Goal: Task Accomplishment & Management: Use online tool/utility

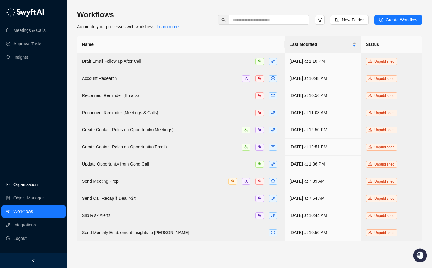
click at [29, 183] on link "Organization" at bounding box center [25, 184] width 24 height 12
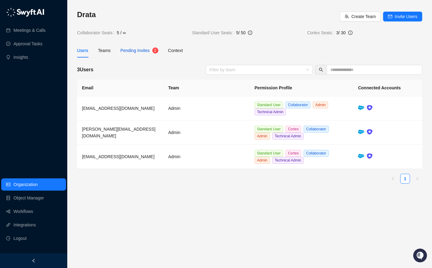
click at [139, 53] on div "Pending Invites" at bounding box center [134, 50] width 29 height 7
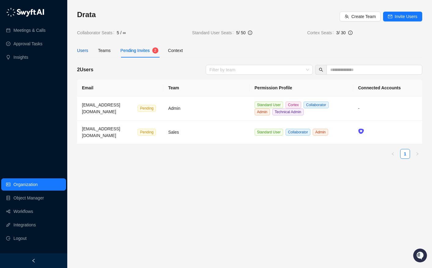
click at [81, 53] on div "Users" at bounding box center [82, 50] width 11 height 7
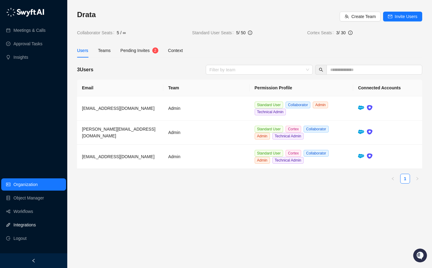
click at [36, 222] on link "Integrations" at bounding box center [24, 225] width 22 height 12
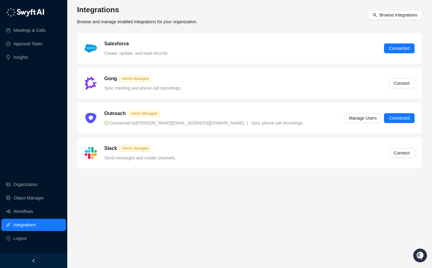
click at [270, 215] on main "Integrations Browse and manage enabled integrations for your organization. Brow…" at bounding box center [249, 134] width 345 height 258
click at [307, 214] on main "Integrations Browse and manage enabled integrations for your organization. Brow…" at bounding box center [249, 134] width 345 height 258
click at [394, 12] on span "Browse Integrations" at bounding box center [398, 15] width 38 height 7
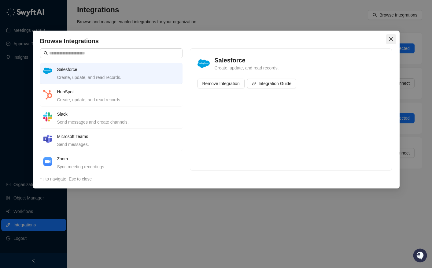
click at [391, 38] on icon "close" at bounding box center [390, 39] width 5 height 5
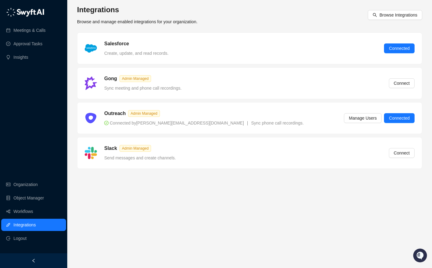
click at [196, 204] on main "Integrations Browse and manage enabled integrations for your organization. Brow…" at bounding box center [249, 134] width 345 height 258
click at [223, 212] on main "Integrations Browse and manage enabled integrations for your organization. Brow…" at bounding box center [249, 134] width 345 height 258
click at [35, 30] on link "Meetings & Calls" at bounding box center [29, 30] width 32 height 12
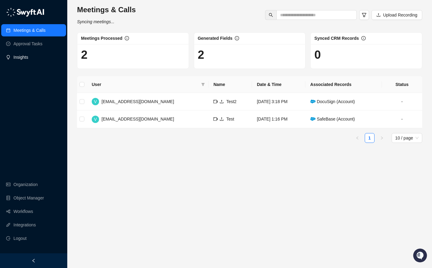
click at [28, 62] on link "Insights" at bounding box center [20, 57] width 15 height 12
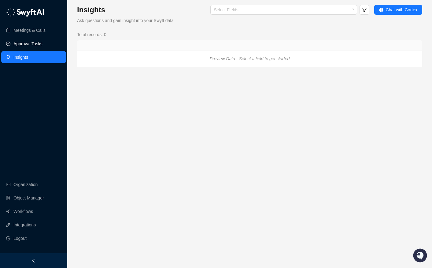
click at [42, 45] on link "Approval Tasks" at bounding box center [27, 44] width 29 height 12
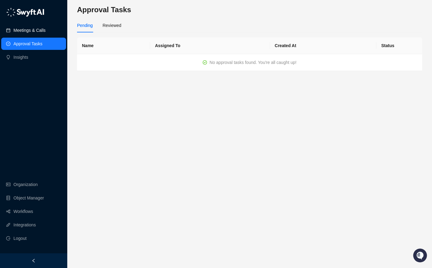
click at [39, 28] on link "Meetings & Calls" at bounding box center [29, 30] width 32 height 12
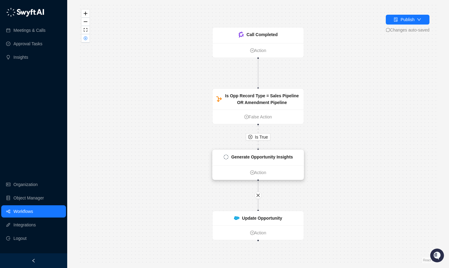
click at [264, 158] on strong "Generate Opportunity Insights" at bounding box center [262, 156] width 62 height 5
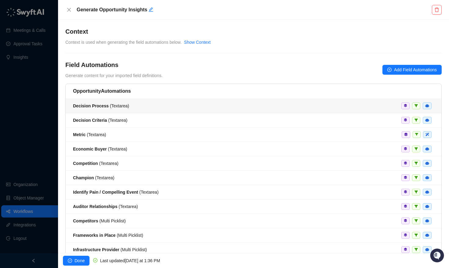
click at [104, 109] on li "Decision Process ( Textarea )" at bounding box center [254, 106] width 376 height 14
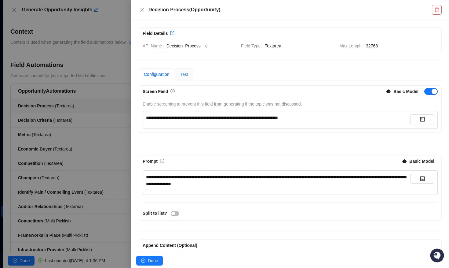
click at [188, 79] on div "Test" at bounding box center [184, 74] width 18 height 12
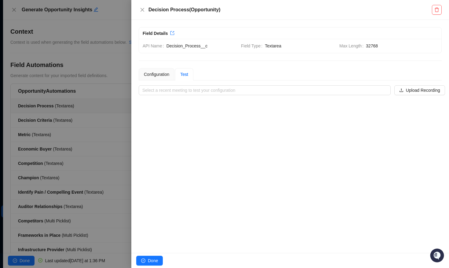
click at [238, 83] on div "**********" at bounding box center [290, 81] width 303 height 27
click at [236, 89] on input "search" at bounding box center [262, 90] width 241 height 9
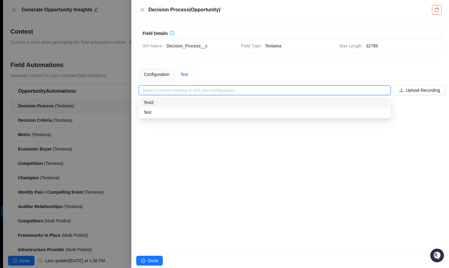
click at [215, 102] on div "Test2" at bounding box center [265, 102] width 242 height 7
type input "*****"
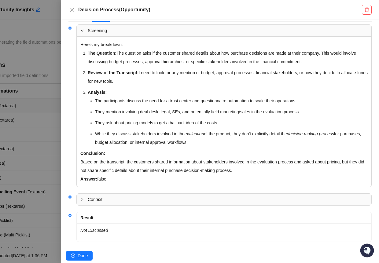
scroll to position [101, 0]
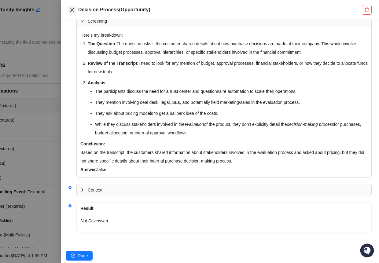
drag, startPoint x: 65, startPoint y: 6, endPoint x: 68, endPoint y: 8, distance: 3.1
click at [67, 7] on div "Decision Process ( Opportunity )" at bounding box center [220, 10] width 318 height 20
click at [69, 8] on button "Close" at bounding box center [71, 9] width 7 height 7
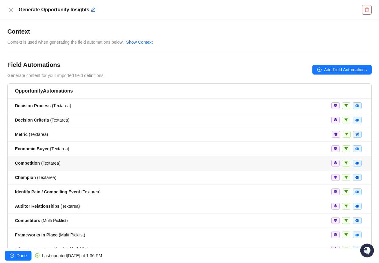
click at [59, 163] on span "Competition ( Textarea )" at bounding box center [38, 163] width 46 height 5
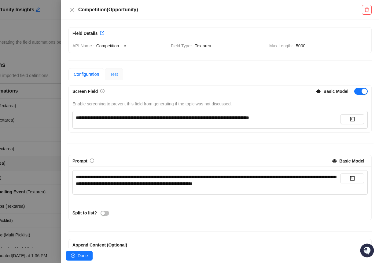
click at [121, 75] on div "Test" at bounding box center [114, 74] width 18 height 12
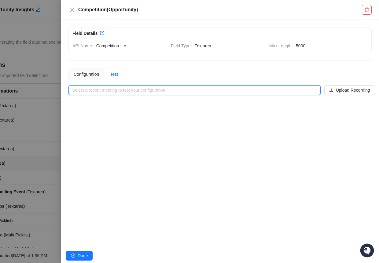
click at [149, 93] on input "search" at bounding box center [192, 90] width 241 height 9
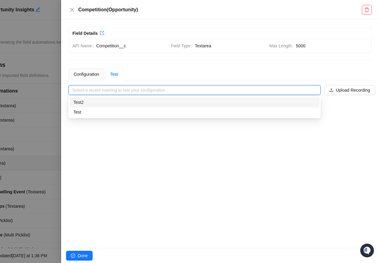
click at [147, 105] on div "Test2" at bounding box center [194, 102] width 242 height 7
type input "*****"
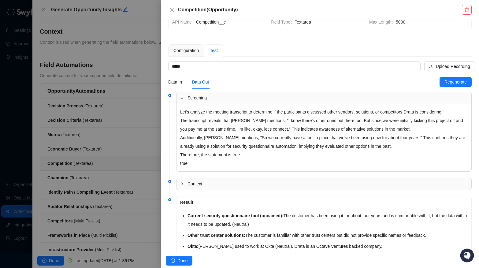
scroll to position [43, 0]
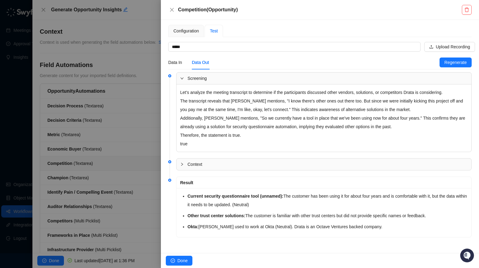
click at [167, 8] on div "Competition ( Opportunity )" at bounding box center [320, 10] width 318 height 20
click at [171, 10] on icon "close" at bounding box center [171, 9] width 5 height 5
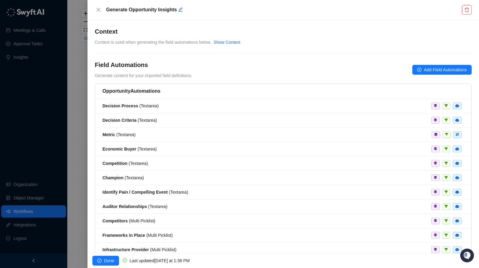
click at [102, 12] on div "Generate Opportunity Insights" at bounding box center [283, 10] width 377 height 10
click at [100, 9] on icon "close" at bounding box center [98, 9] width 5 height 5
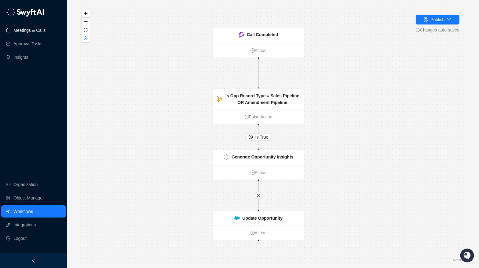
click at [20, 28] on link "Meetings & Calls" at bounding box center [29, 30] width 32 height 12
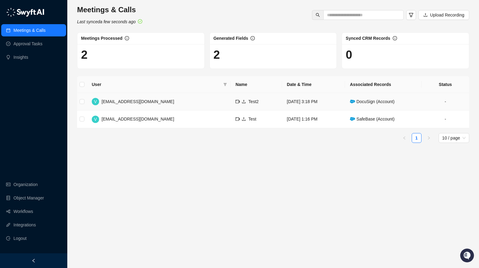
click at [372, 102] on span "DocuSign (Account)" at bounding box center [372, 101] width 45 height 5
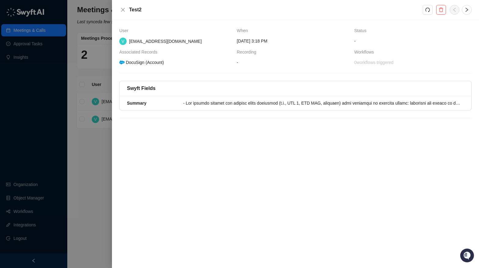
click at [131, 60] on div "DocuSign (Account)" at bounding box center [141, 62] width 46 height 7
click at [121, 10] on icon "close" at bounding box center [122, 9] width 5 height 5
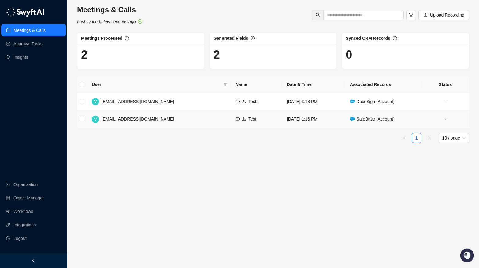
click at [282, 123] on td "Thursday, 09/25/25, 1:16 PM" at bounding box center [313, 118] width 63 height 17
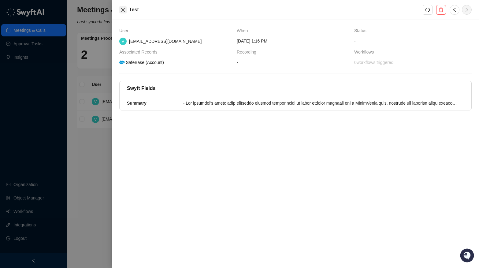
click at [120, 9] on button "Close" at bounding box center [122, 9] width 7 height 7
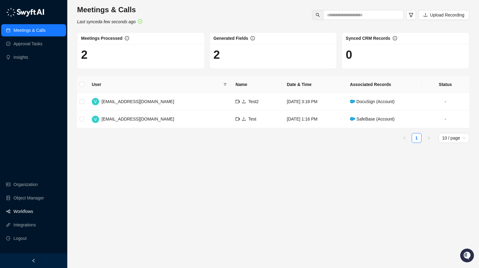
click at [25, 213] on link "Workflows" at bounding box center [23, 211] width 20 height 12
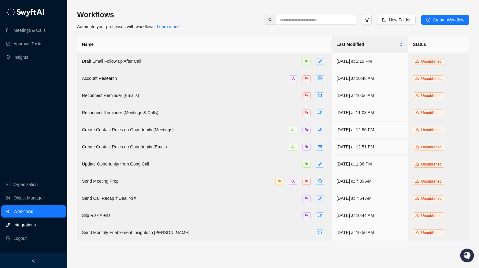
click at [25, 220] on link "Integrations" at bounding box center [24, 225] width 22 height 12
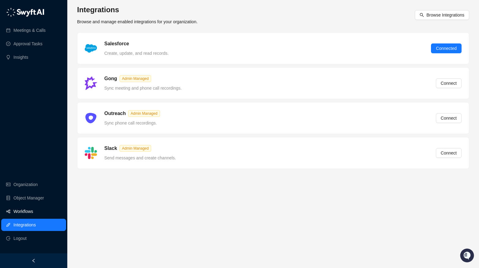
click at [25, 213] on link "Workflows" at bounding box center [23, 211] width 20 height 12
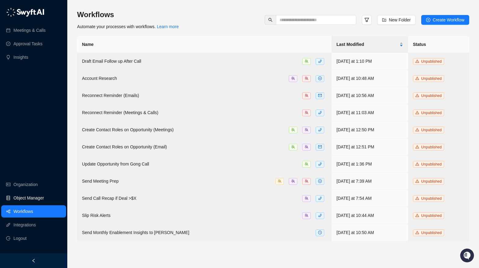
click at [23, 195] on link "Object Manager" at bounding box center [28, 198] width 31 height 12
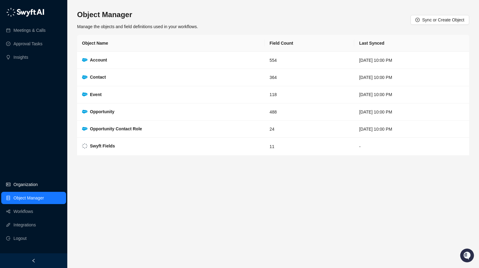
click at [28, 186] on link "Organization" at bounding box center [25, 184] width 24 height 12
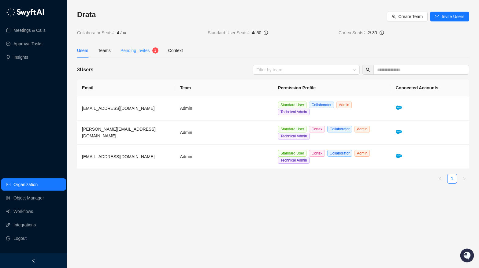
click at [141, 46] on div "Pending Invites 1" at bounding box center [139, 50] width 38 height 14
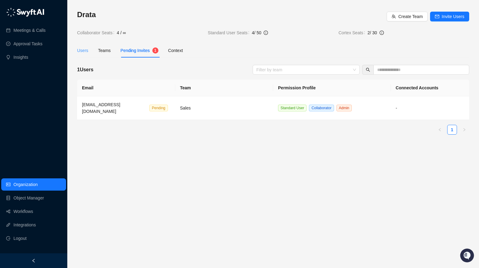
click at [85, 55] on div "Users" at bounding box center [82, 50] width 11 height 14
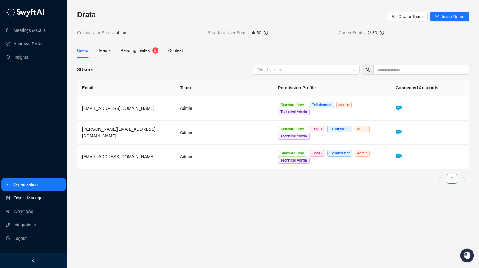
click at [41, 199] on link "Object Manager" at bounding box center [28, 198] width 31 height 12
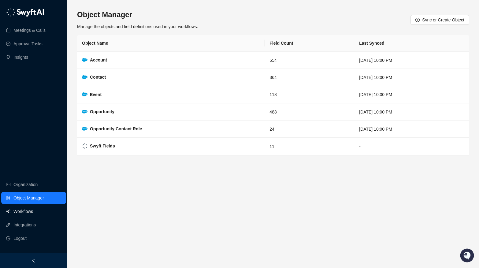
click at [33, 214] on link "Workflows" at bounding box center [23, 211] width 20 height 12
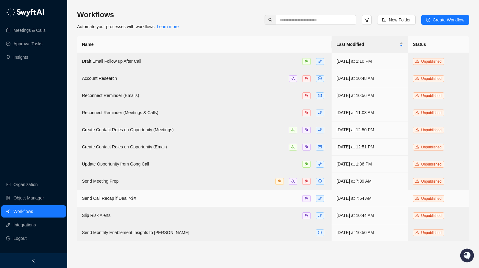
click at [259, 197] on div "Send Call Recap if Deal >$X" at bounding box center [204, 198] width 245 height 7
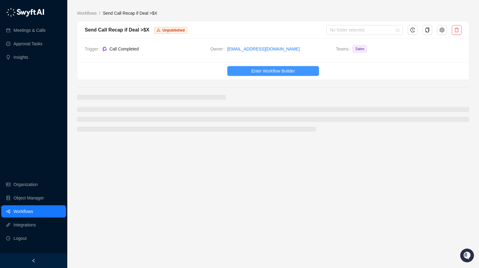
click at [260, 71] on span "Enter Workflow Builder" at bounding box center [272, 71] width 43 height 7
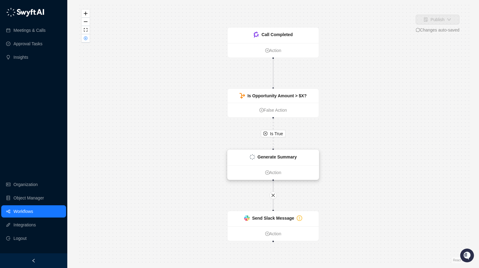
click at [278, 159] on strong "Generate Summary" at bounding box center [276, 156] width 39 height 5
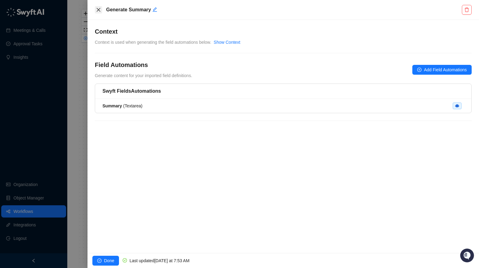
click at [101, 9] on button "Close" at bounding box center [98, 9] width 7 height 7
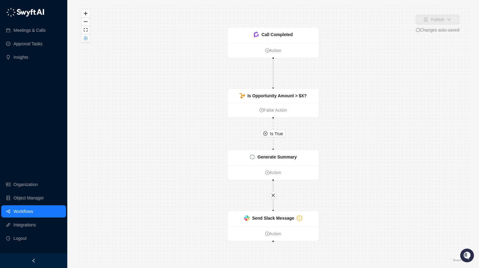
click at [33, 214] on link "Workflows" at bounding box center [23, 211] width 20 height 12
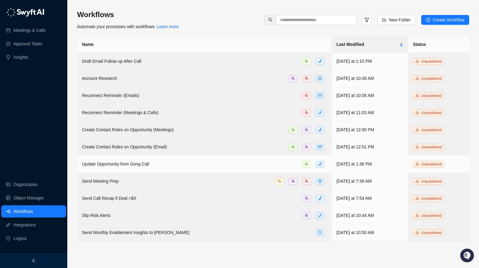
click at [124, 163] on span "Update Opportunity from Gong Call" at bounding box center [115, 163] width 67 height 5
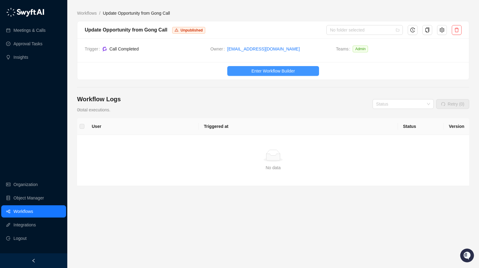
click at [261, 72] on span "Enter Workflow Builder" at bounding box center [272, 71] width 43 height 7
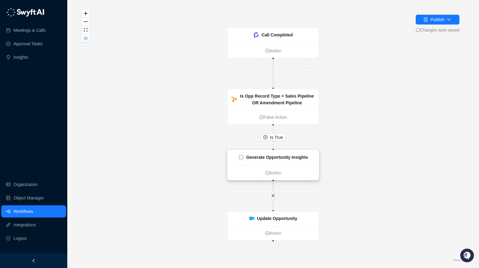
click at [272, 159] on strong "Generate Opportunity Insights" at bounding box center [277, 157] width 62 height 5
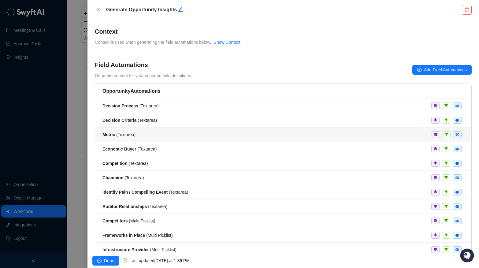
click at [208, 132] on div "Metric ( Textarea )" at bounding box center [282, 134] width 361 height 7
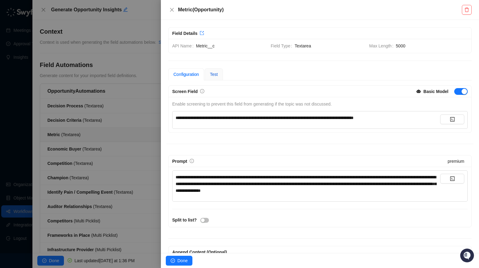
click at [218, 74] on span "Test" at bounding box center [214, 74] width 8 height 5
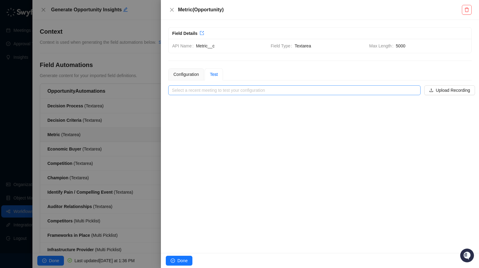
click at [255, 91] on input "search" at bounding box center [292, 90] width 241 height 9
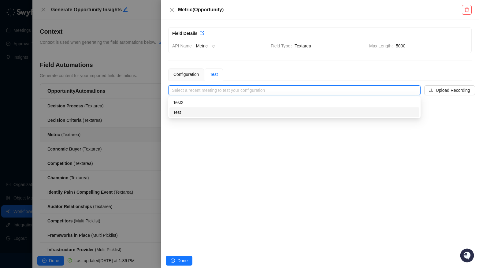
click at [258, 110] on div "Test" at bounding box center [294, 112] width 242 height 7
type input "****"
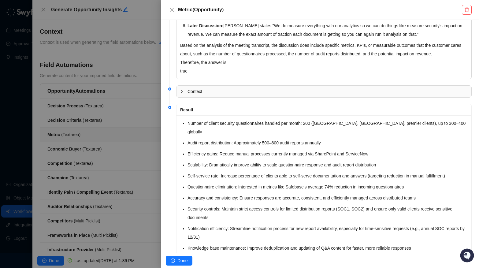
scroll to position [238, 0]
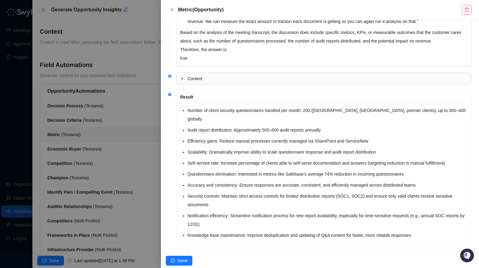
click at [174, 5] on div "Metric ( Opportunity )" at bounding box center [320, 10] width 318 height 20
click at [172, 8] on icon "close" at bounding box center [171, 9] width 5 height 5
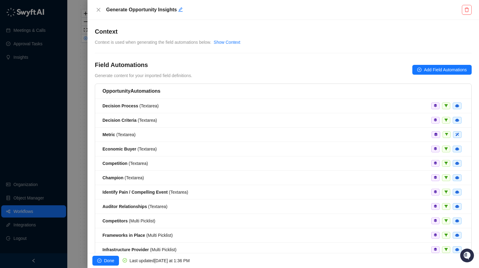
click at [28, 223] on div at bounding box center [239, 134] width 479 height 268
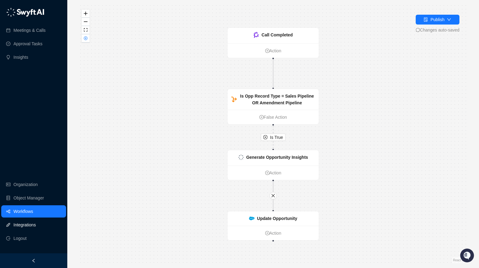
click at [24, 228] on link "Integrations" at bounding box center [24, 225] width 22 height 12
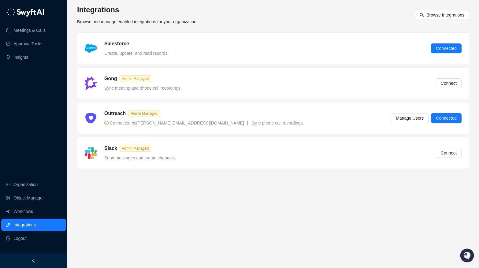
click at [258, 194] on main "Integrations Browse and manage enabled integrations for your organization. Brow…" at bounding box center [273, 134] width 392 height 258
click at [265, 209] on main "Integrations Browse and manage enabled integrations for your organization. Brow…" at bounding box center [273, 134] width 392 height 258
click at [204, 205] on main "Integrations Browse and manage enabled integrations for your organization. Brow…" at bounding box center [273, 134] width 392 height 258
click at [207, 223] on main "Integrations Browse and manage enabled integrations for your organization. Brow…" at bounding box center [273, 134] width 392 height 258
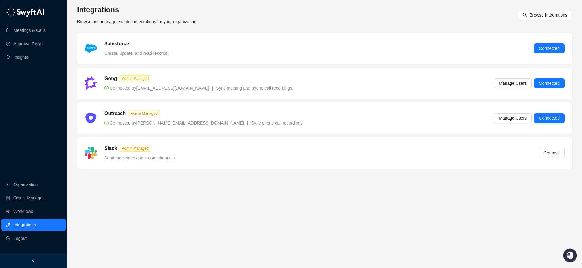
click at [386, 23] on div "Integrations Browse and manage enabled integrations for your organization. Brow…" at bounding box center [324, 15] width 495 height 20
